Goal: Information Seeking & Learning: Learn about a topic

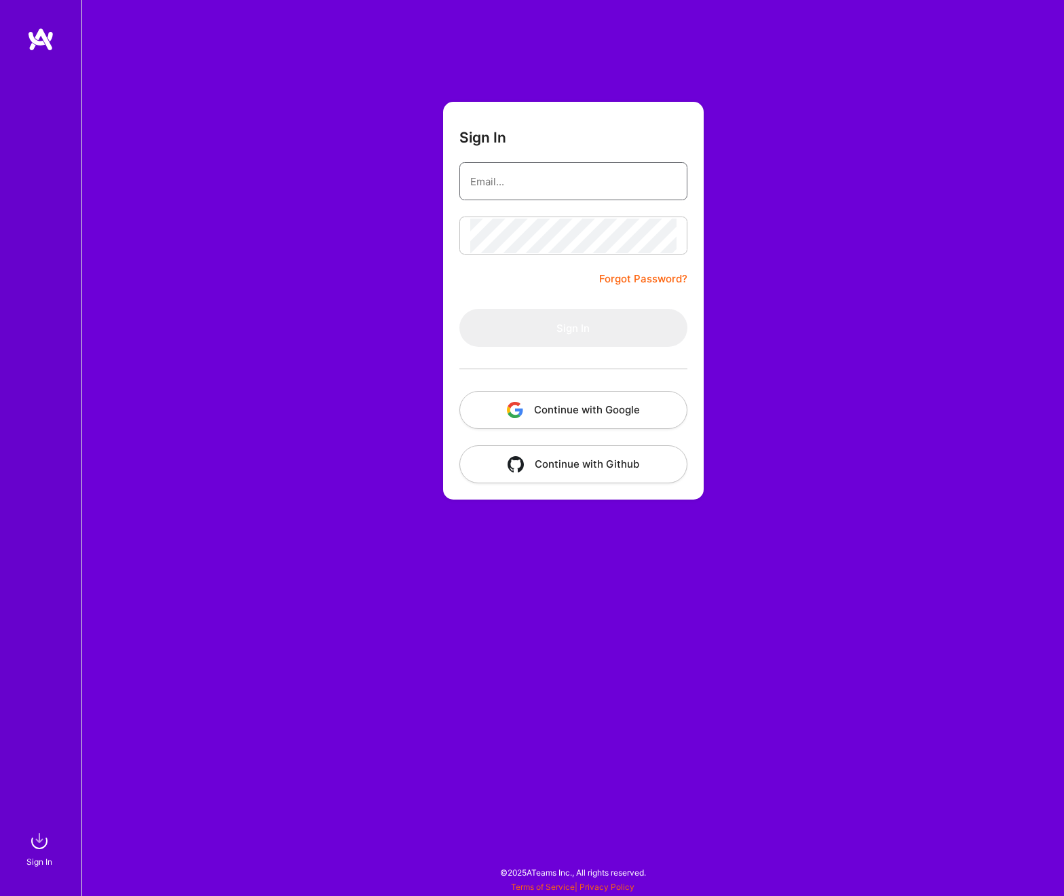
type input "[PERSON_NAME][EMAIL_ADDRESS][DOMAIN_NAME]"
click at [762, 294] on div "Sign In [PERSON_NAME][EMAIL_ADDRESS][DOMAIN_NAME] Forgot Password? Sign In Cont…" at bounding box center [572, 448] width 983 height 896
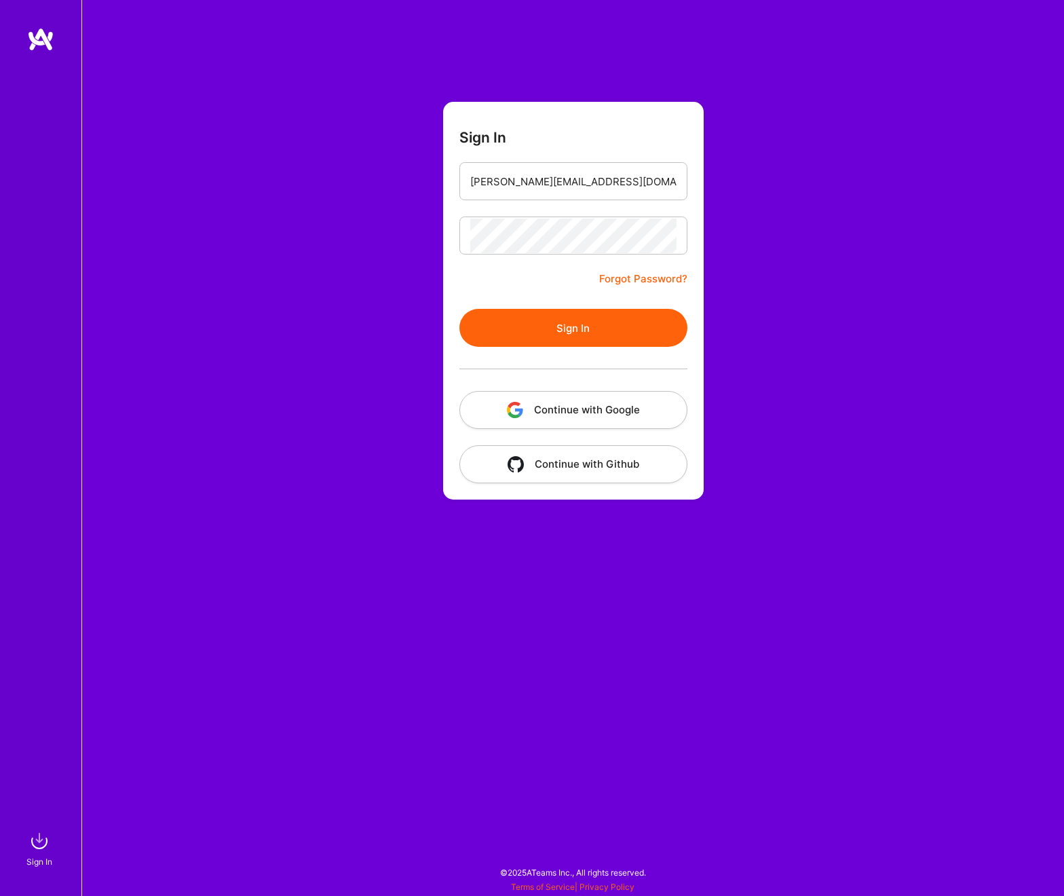
click at [594, 413] on button "Continue with Google" at bounding box center [574, 410] width 228 height 38
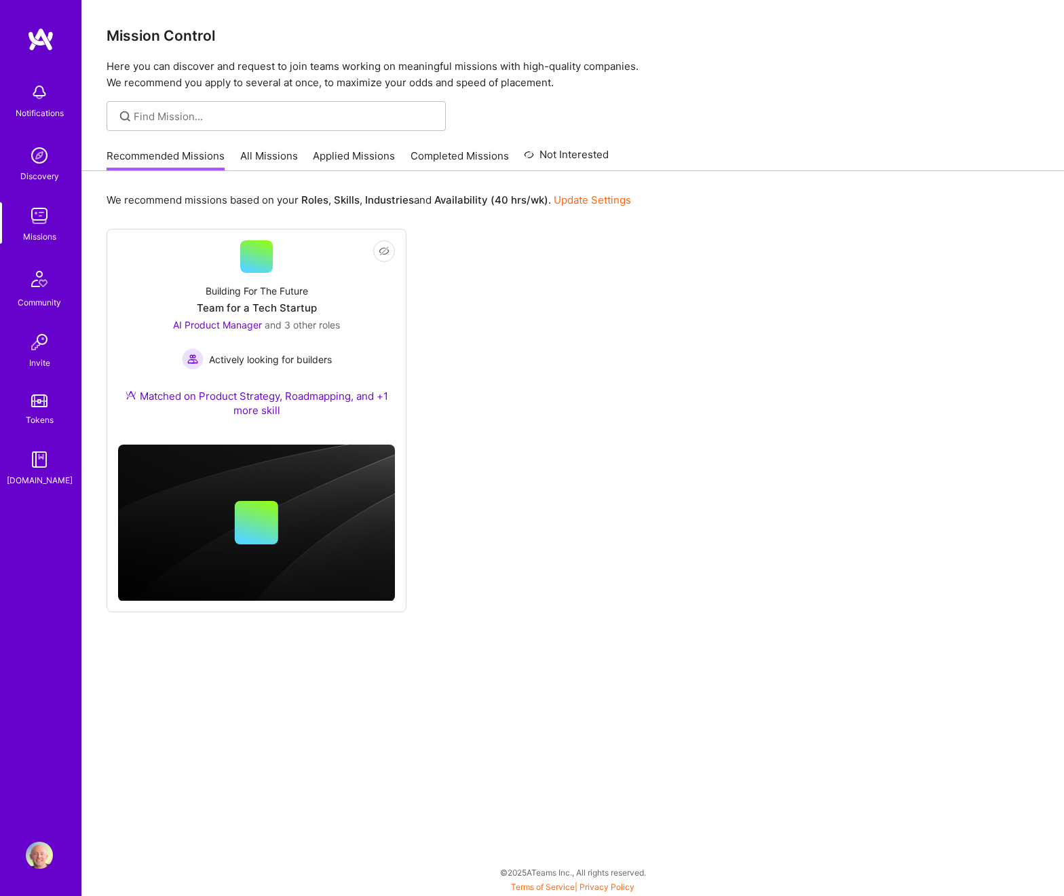
click at [264, 159] on link "All Missions" at bounding box center [269, 160] width 58 height 22
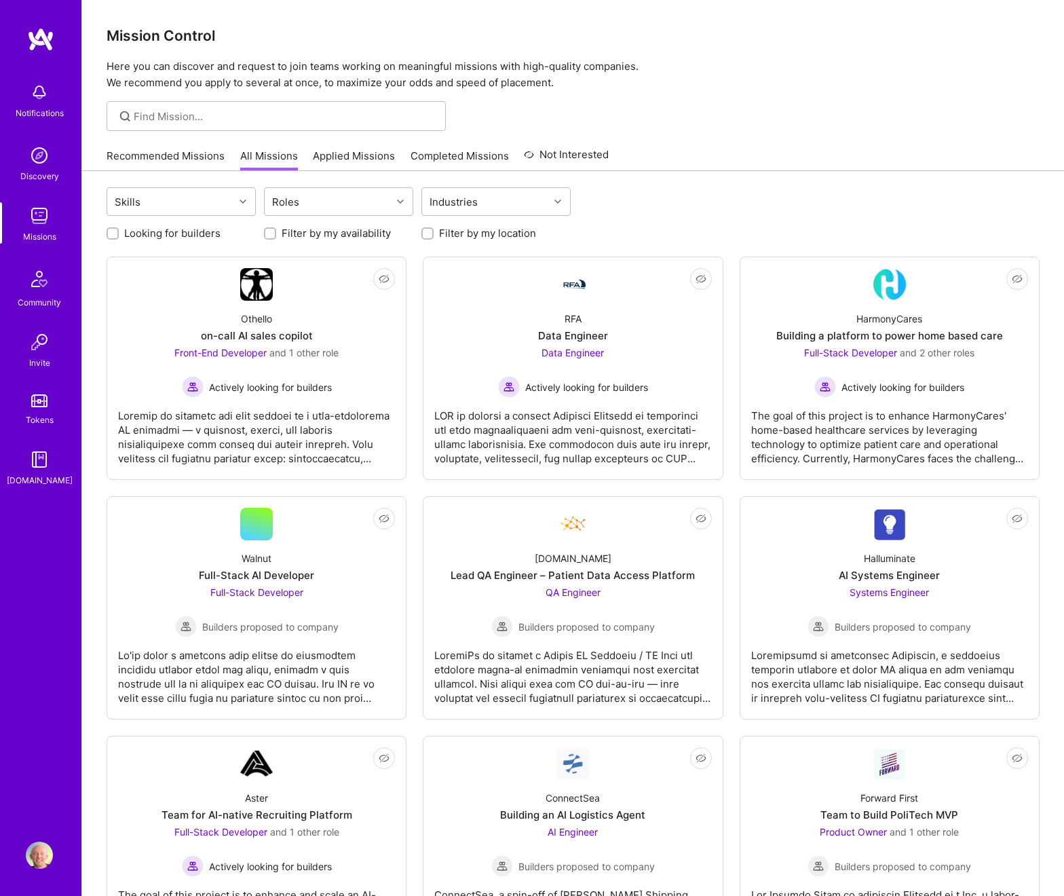
click at [179, 231] on label "Looking for builders" at bounding box center [172, 233] width 96 height 14
click at [119, 231] on input "Looking for builders" at bounding box center [114, 234] width 10 height 10
checkbox input "true"
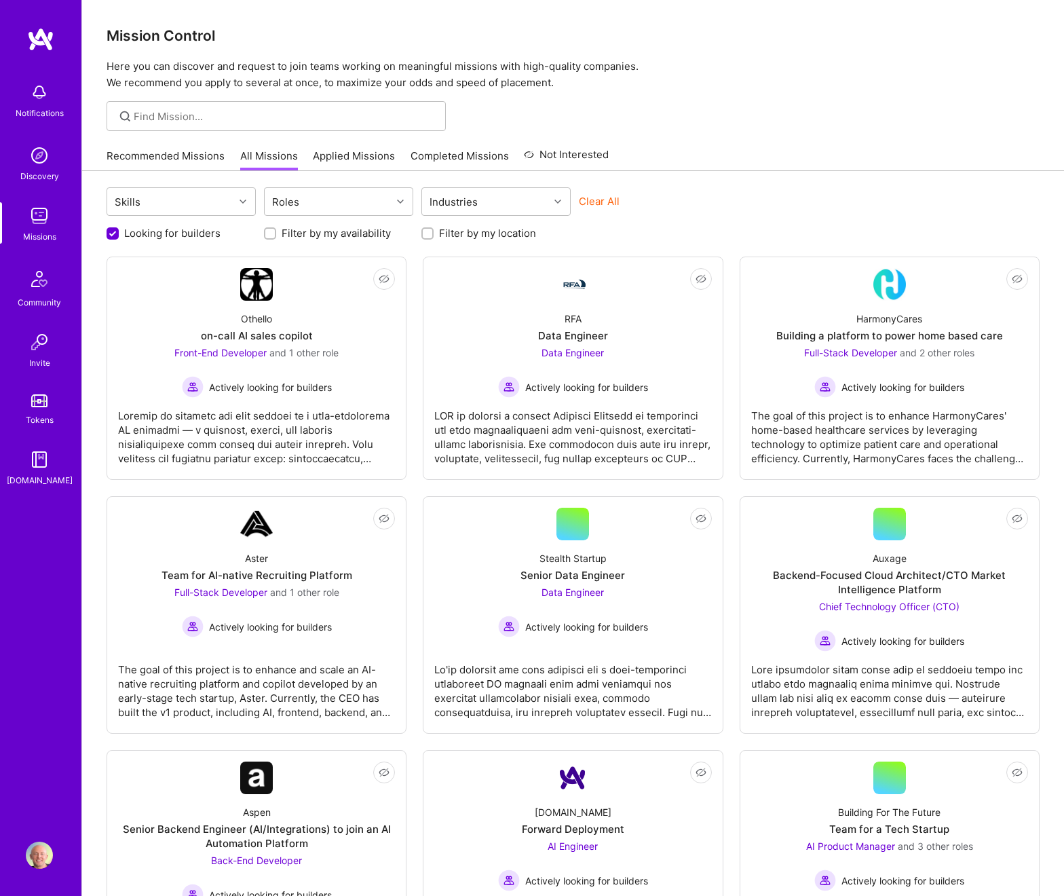
click at [291, 237] on label "Filter by my availability" at bounding box center [336, 233] width 109 height 14
click at [276, 237] on input "Filter by my availability" at bounding box center [272, 234] width 10 height 10
checkbox input "true"
click at [445, 235] on label "Filter by my location" at bounding box center [487, 233] width 97 height 14
click at [434, 235] on input "Filter by my location" at bounding box center [429, 234] width 10 height 10
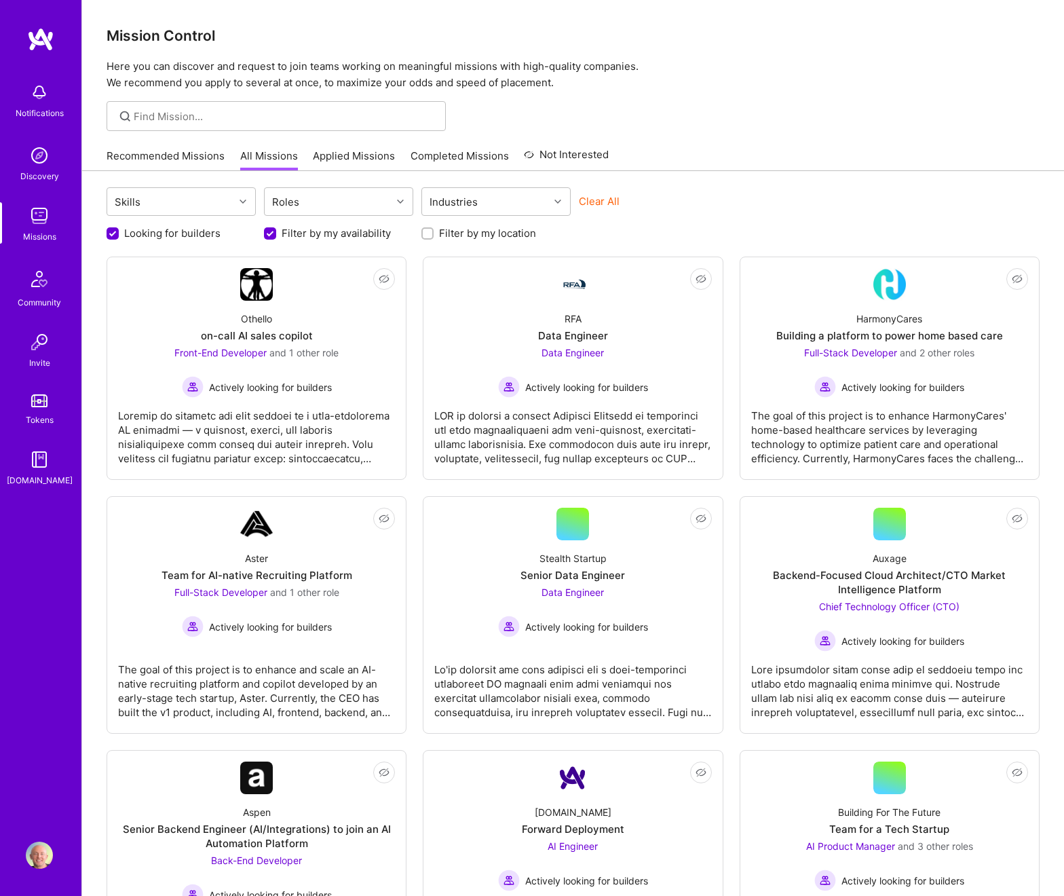
checkbox input "true"
